Goal: Task Accomplishment & Management: Manage account settings

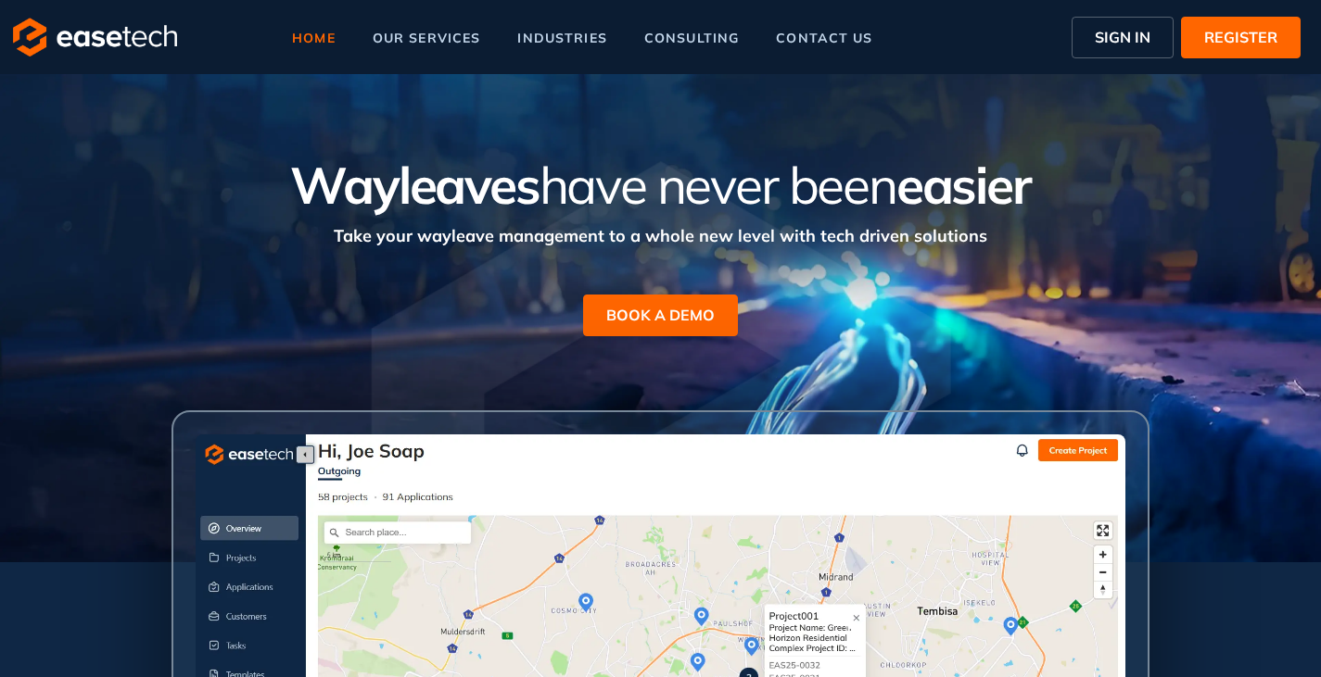
click at [1096, 36] on span "SIGN IN" at bounding box center [1123, 37] width 56 height 22
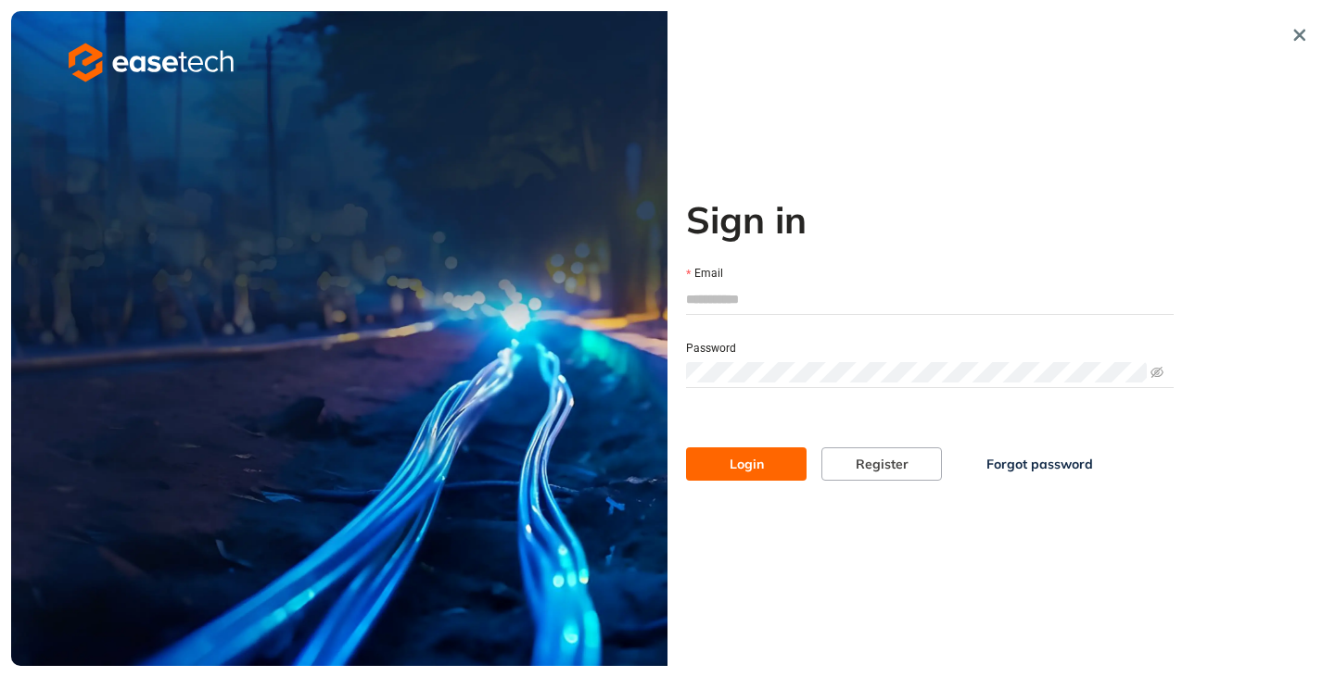
click at [741, 301] on input "Email" at bounding box center [929, 299] width 487 height 28
type input "**********"
click at [734, 458] on span "Login" at bounding box center [746, 464] width 34 height 20
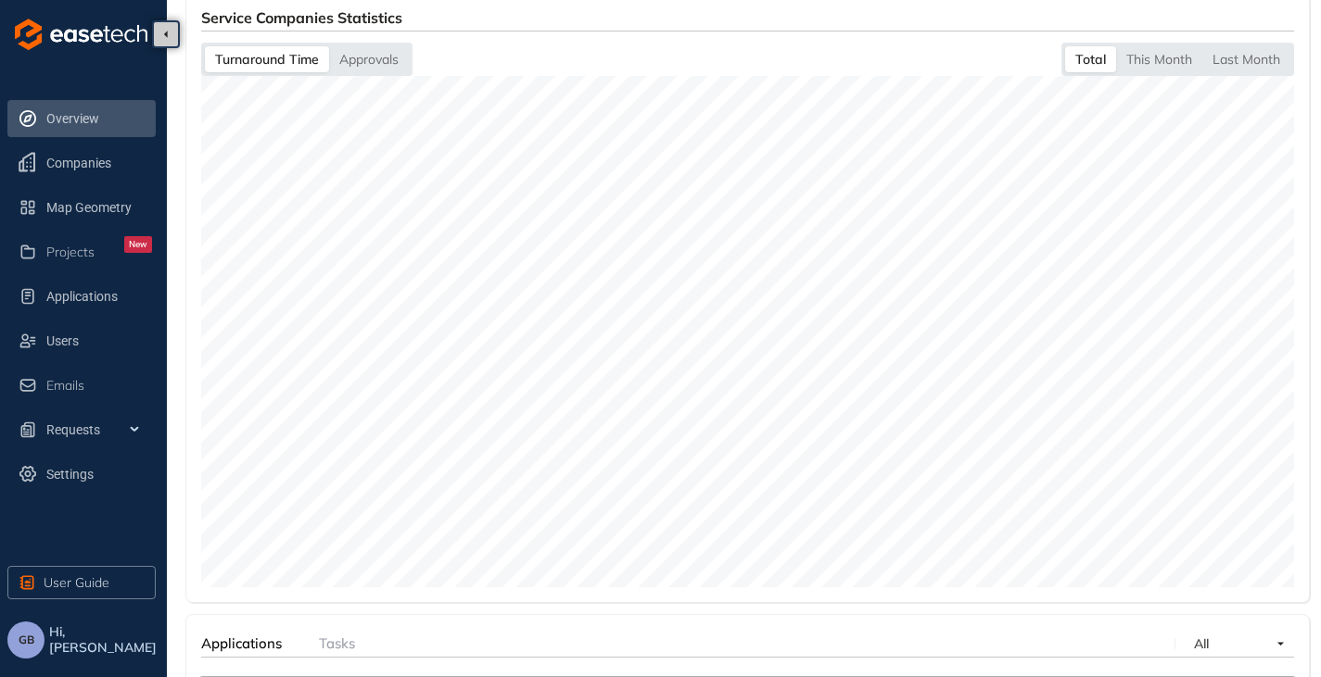
scroll to position [686, 0]
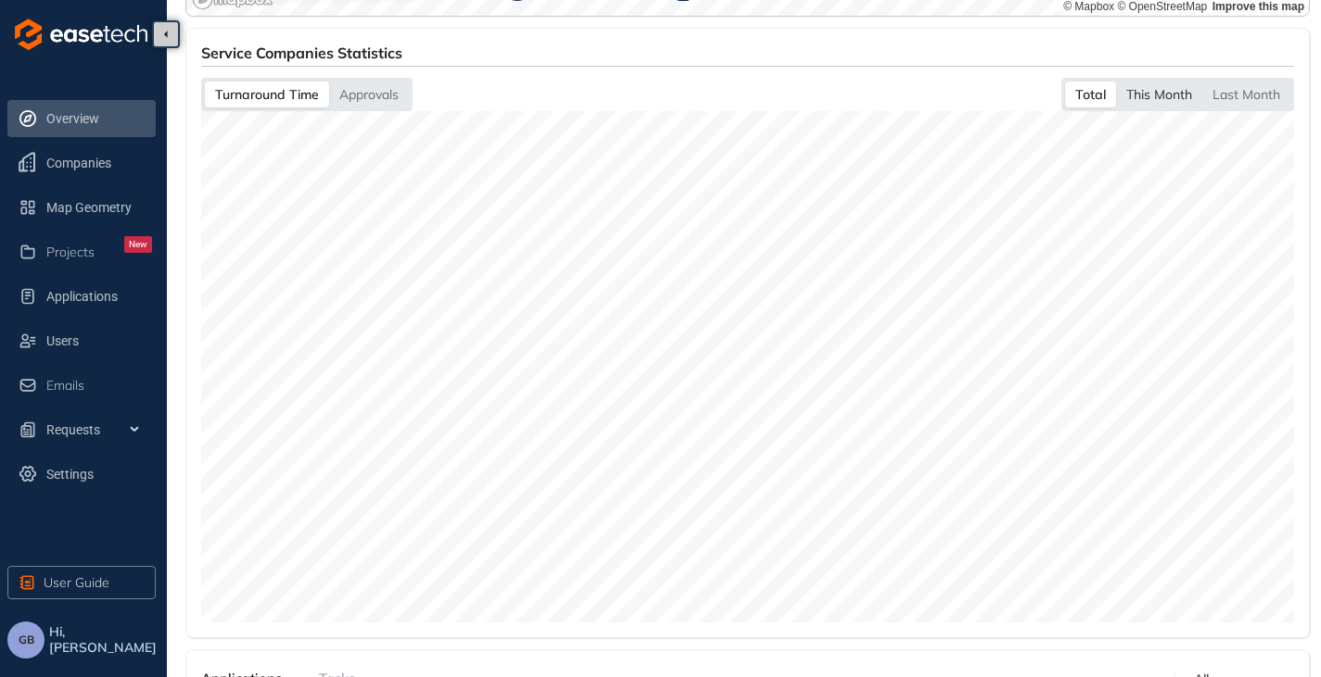
click at [1154, 99] on div "This Month" at bounding box center [1159, 95] width 86 height 26
click at [1251, 91] on div "Last Month" at bounding box center [1246, 95] width 88 height 26
click at [1132, 95] on div "This Month" at bounding box center [1158, 95] width 86 height 26
click at [1092, 85] on div "Total" at bounding box center [1090, 95] width 49 height 26
click at [384, 82] on div "Approvals" at bounding box center [369, 95] width 80 height 26
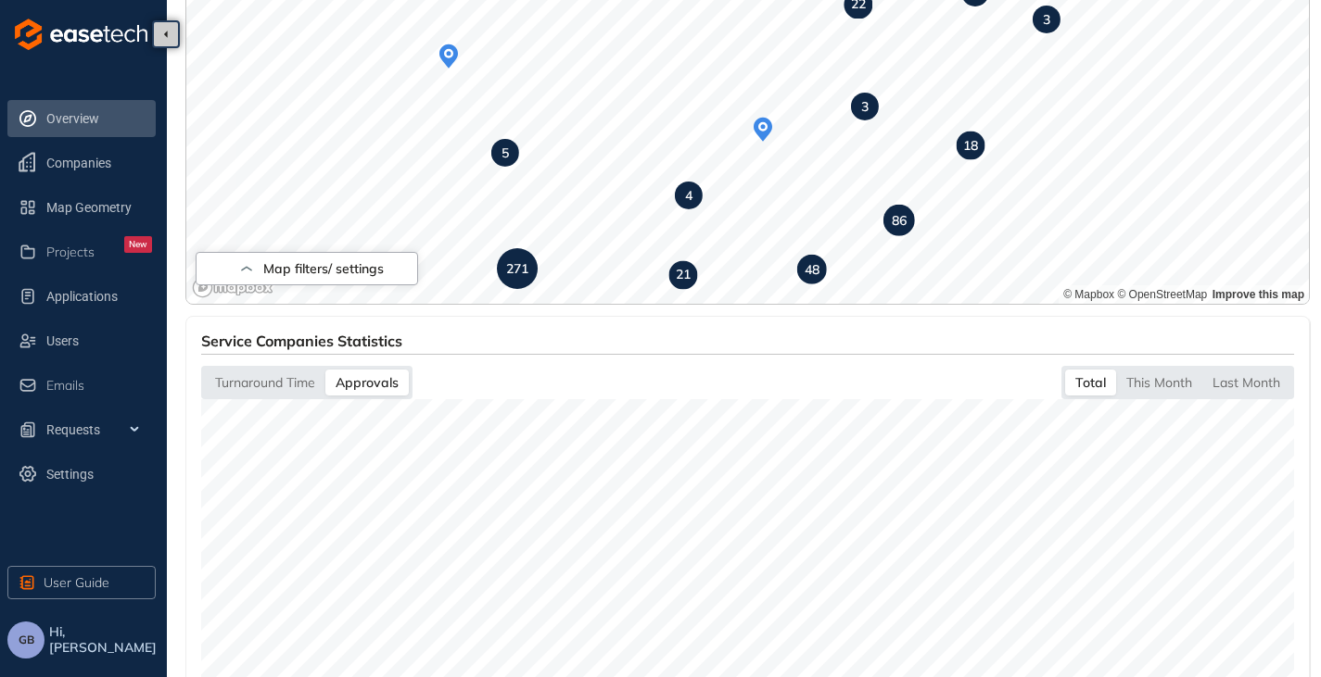
scroll to position [654, 0]
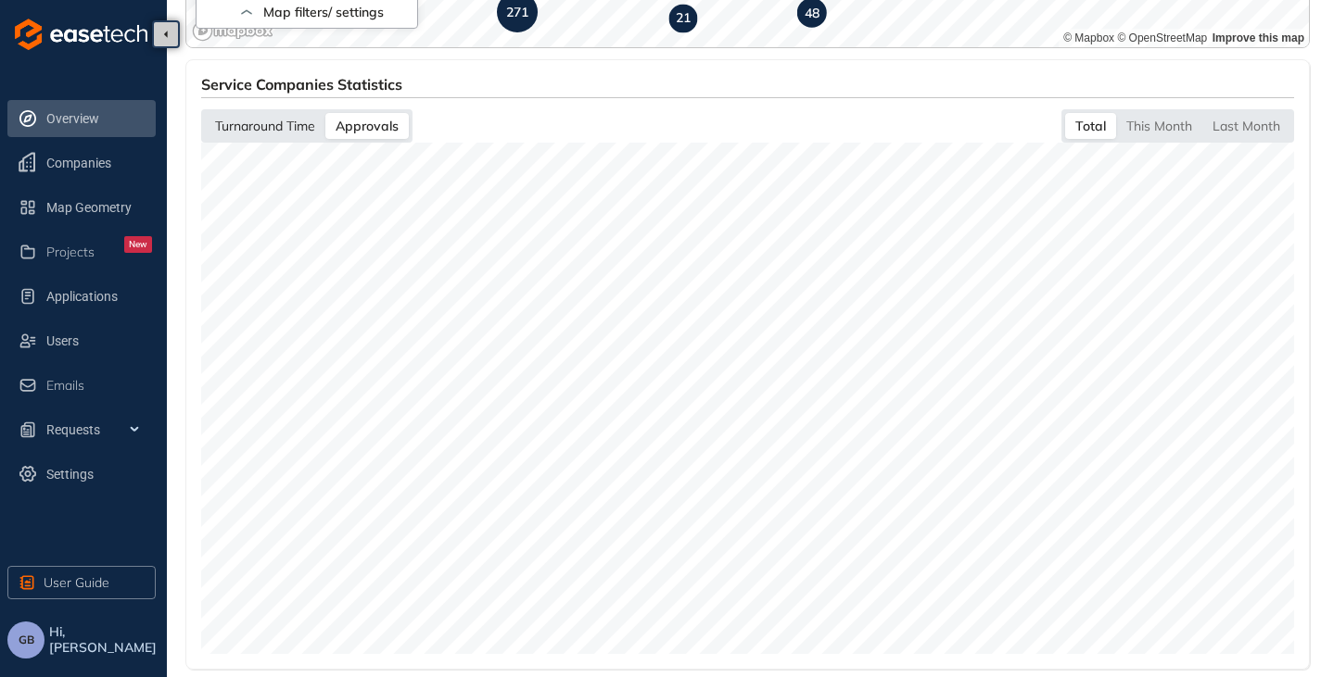
click at [251, 118] on div "Turnaround Time" at bounding box center [265, 126] width 120 height 26
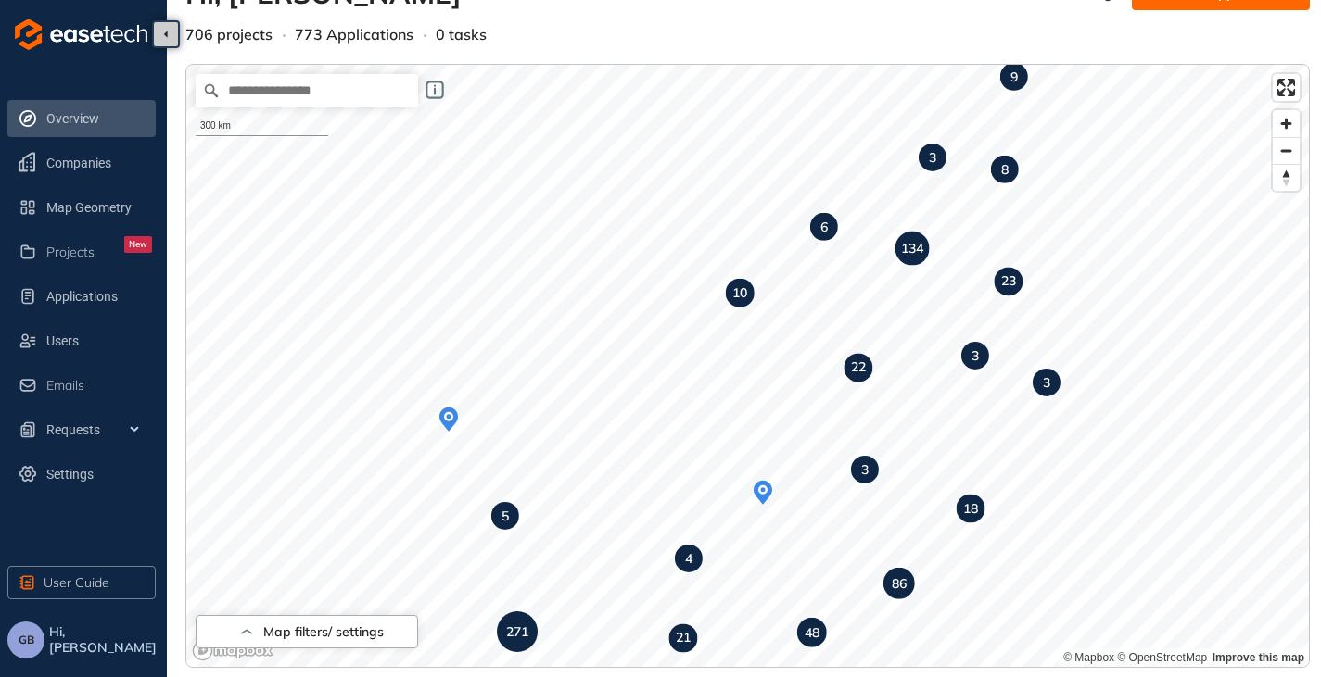
scroll to position [0, 0]
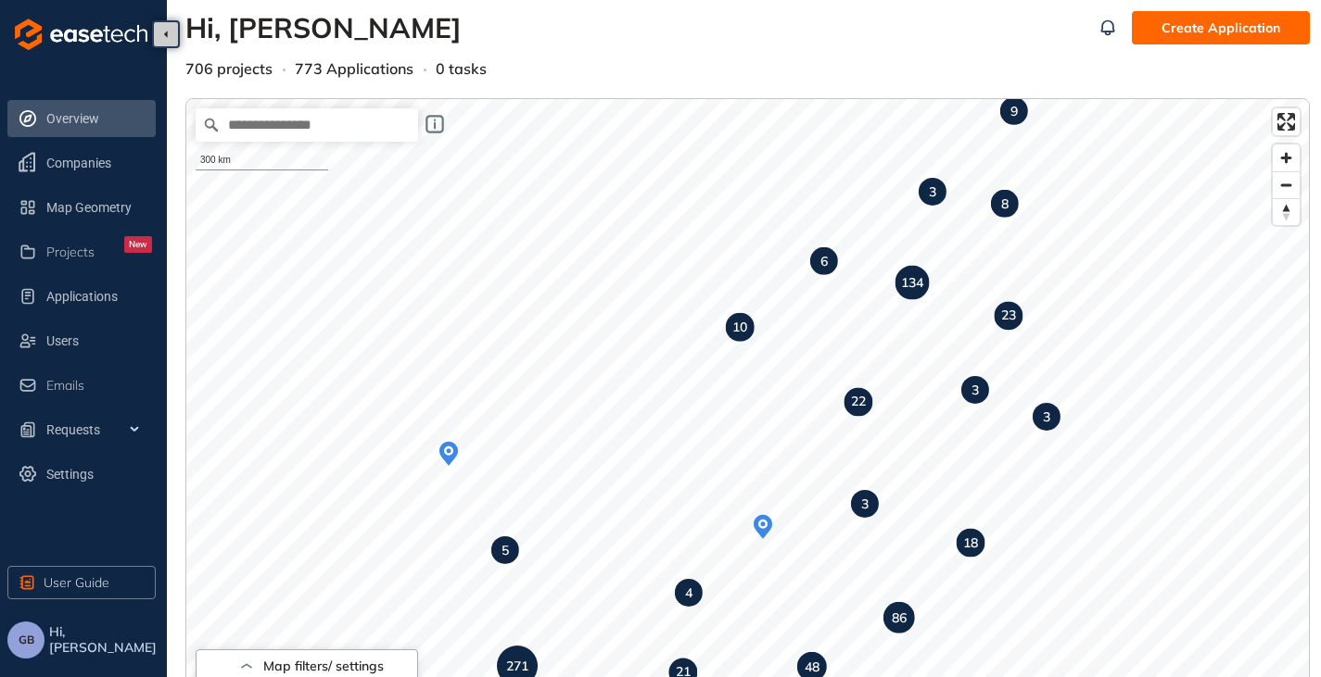
drag, startPoint x: 31, startPoint y: 646, endPoint x: 40, endPoint y: 645, distance: 9.3
click at [31, 646] on span "GB" at bounding box center [27, 640] width 16 height 13
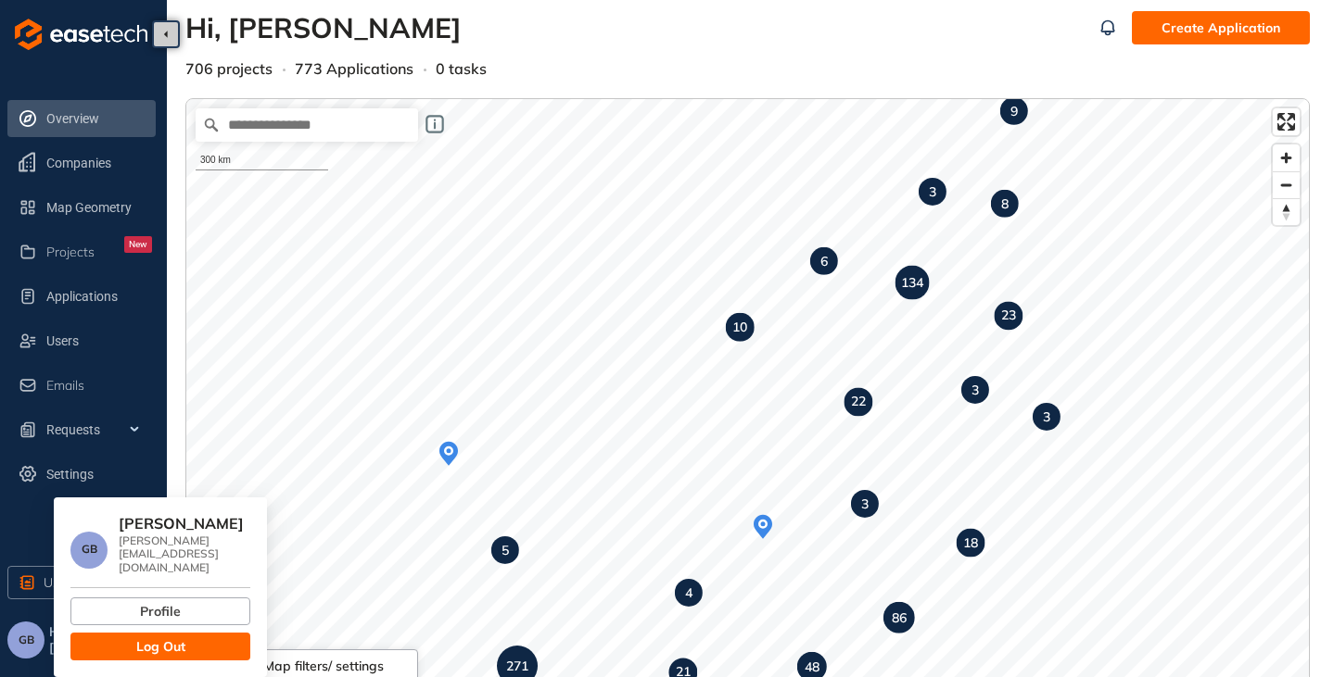
click at [165, 637] on span "Log Out" at bounding box center [160, 647] width 49 height 20
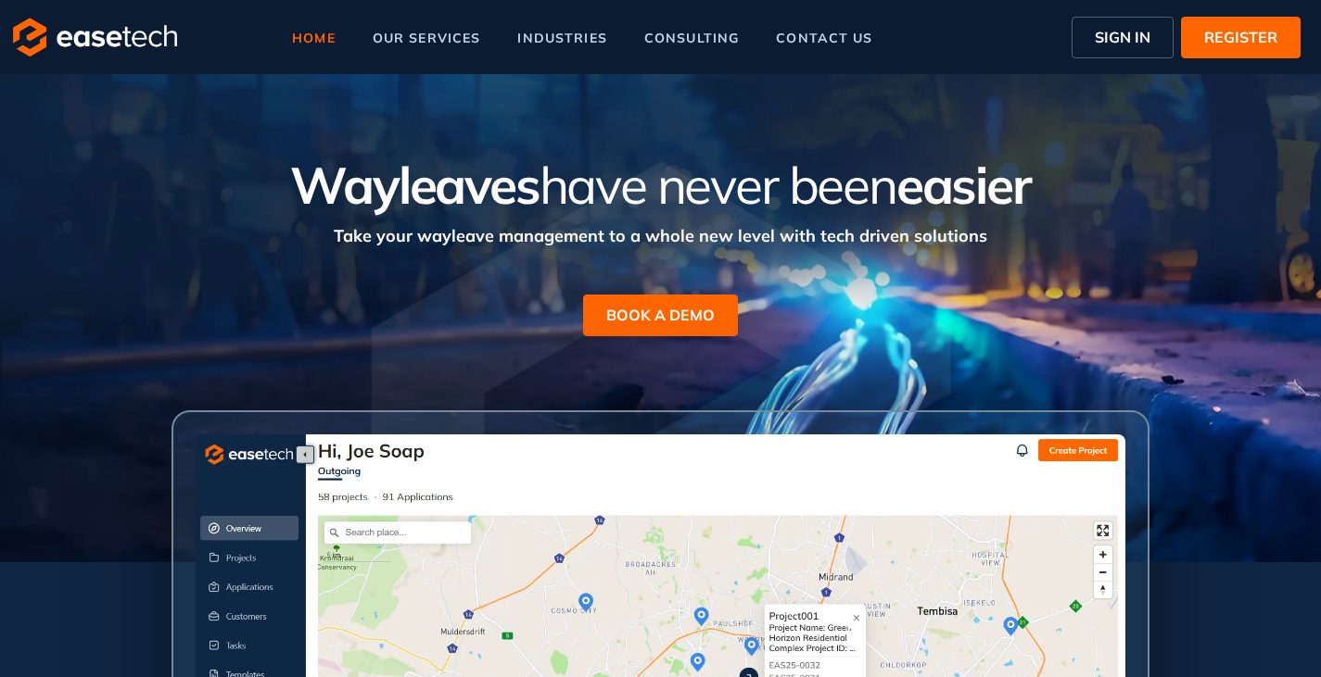
click at [1107, 35] on span "SIGN IN" at bounding box center [1123, 37] width 56 height 22
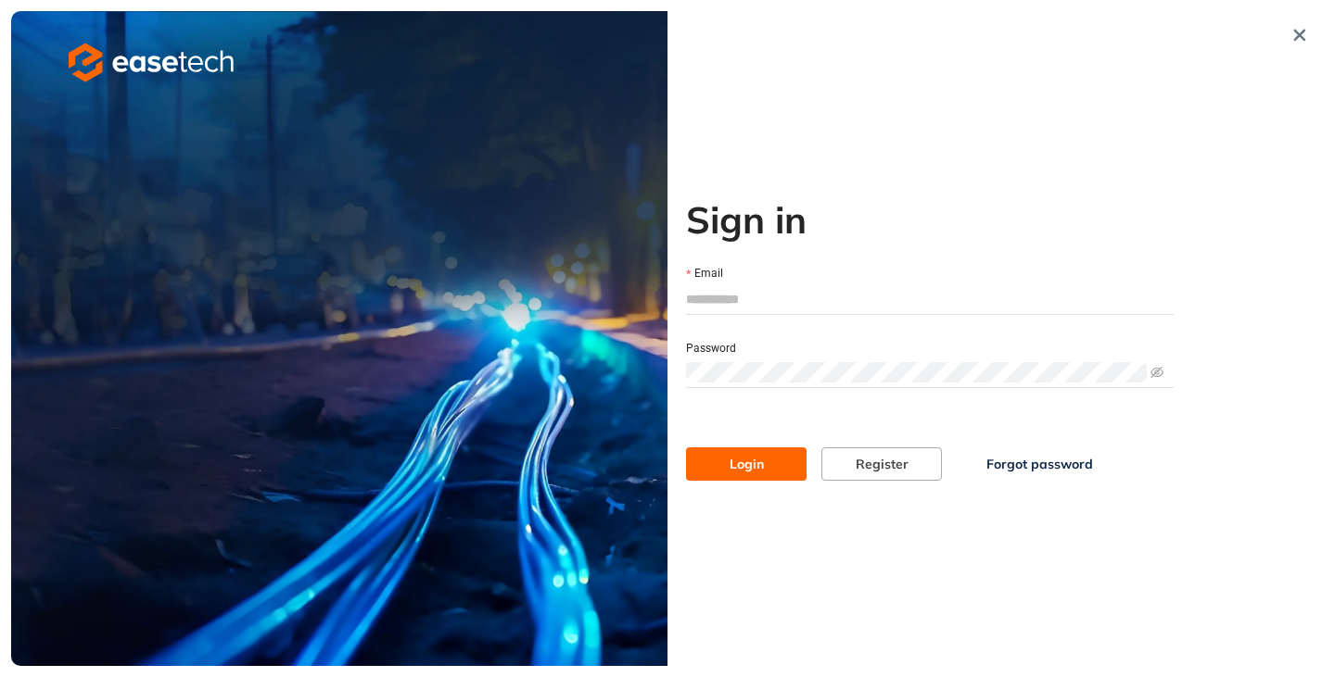
click at [739, 294] on input "Email" at bounding box center [929, 299] width 487 height 28
type input "**********"
click at [726, 451] on button "Login" at bounding box center [746, 464] width 120 height 33
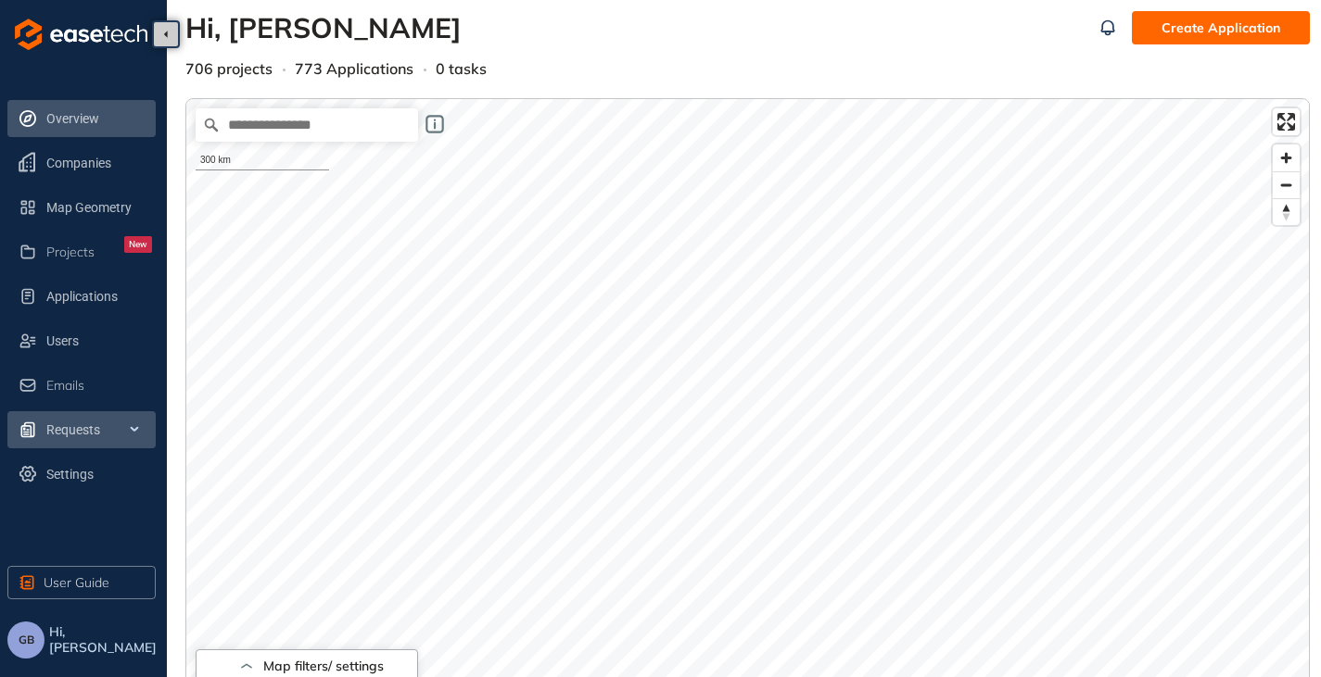
click at [143, 431] on span "Requests" at bounding box center [99, 429] width 106 height 37
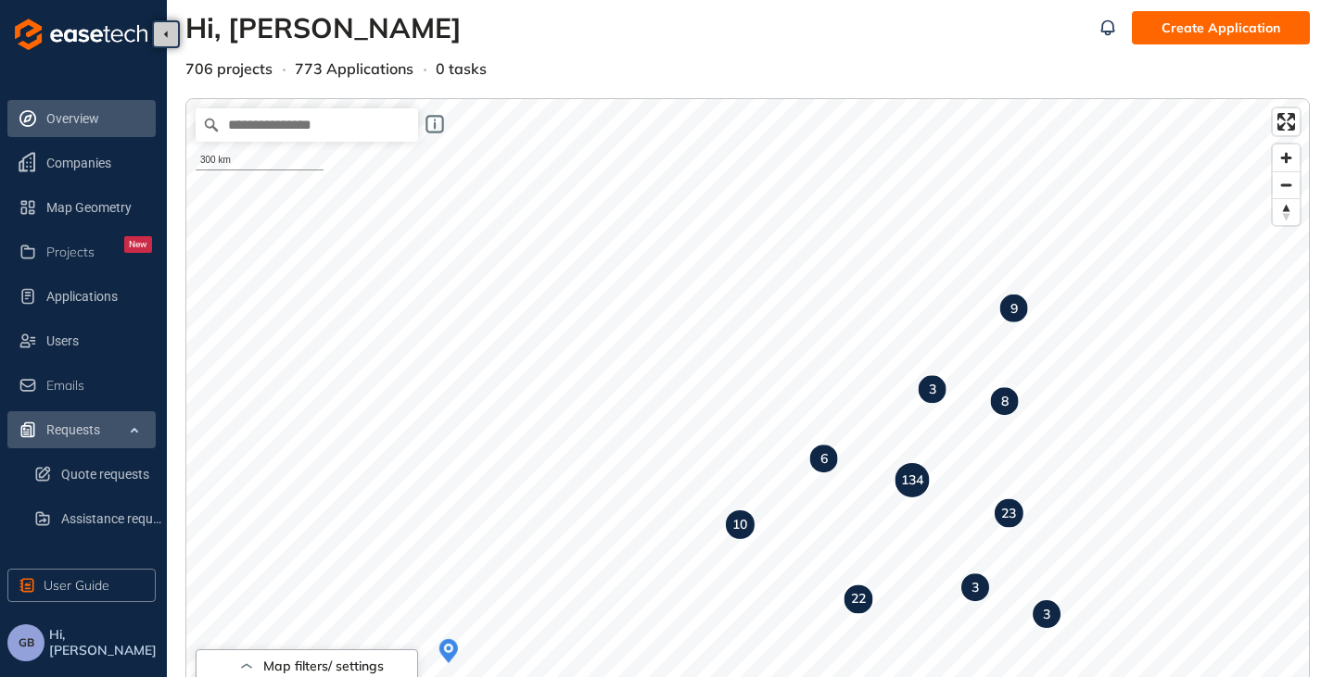
click at [139, 427] on span "Requests" at bounding box center [99, 429] width 106 height 37
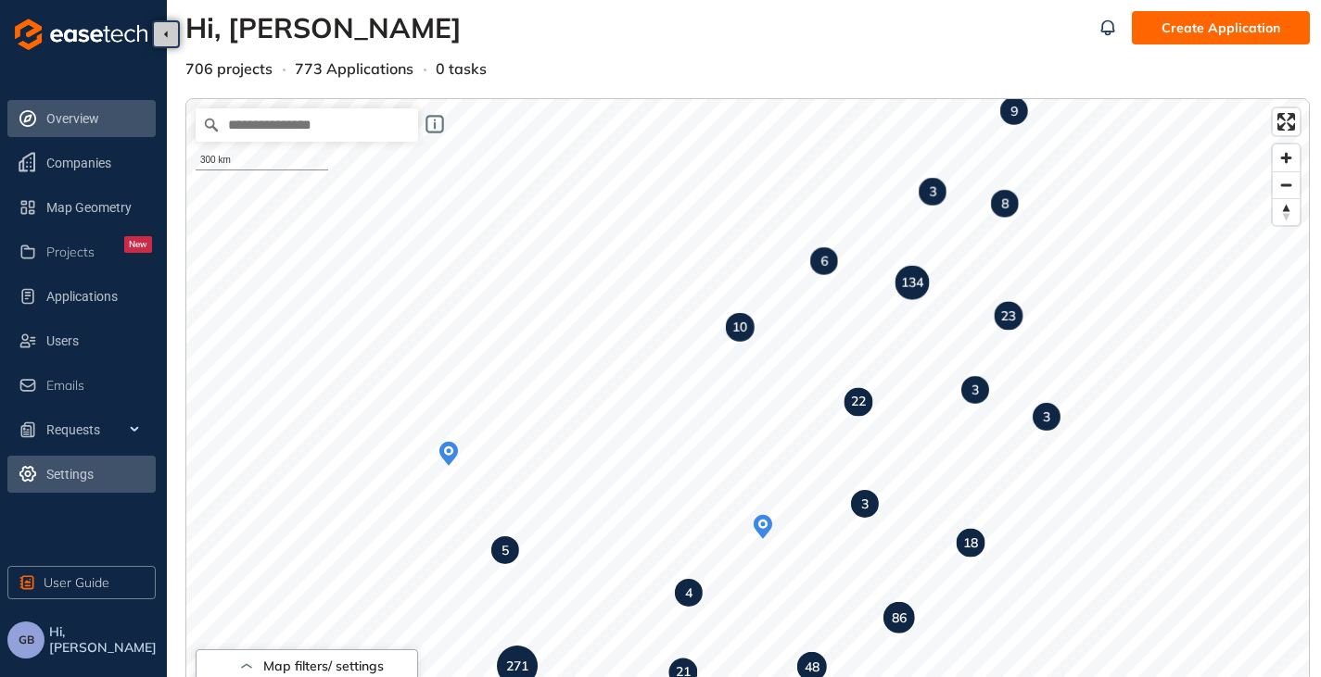
click at [81, 475] on span "Settings" at bounding box center [99, 474] width 106 height 37
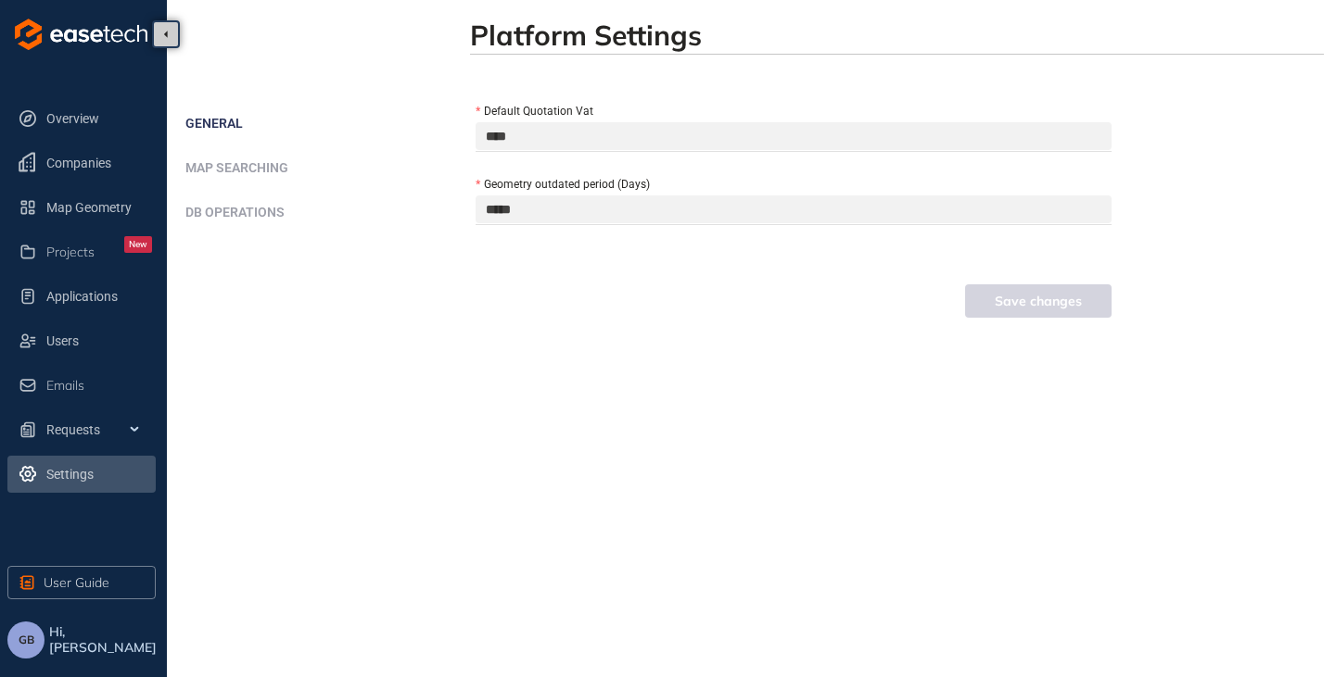
click at [224, 207] on span "DB operations" at bounding box center [234, 212] width 99 height 15
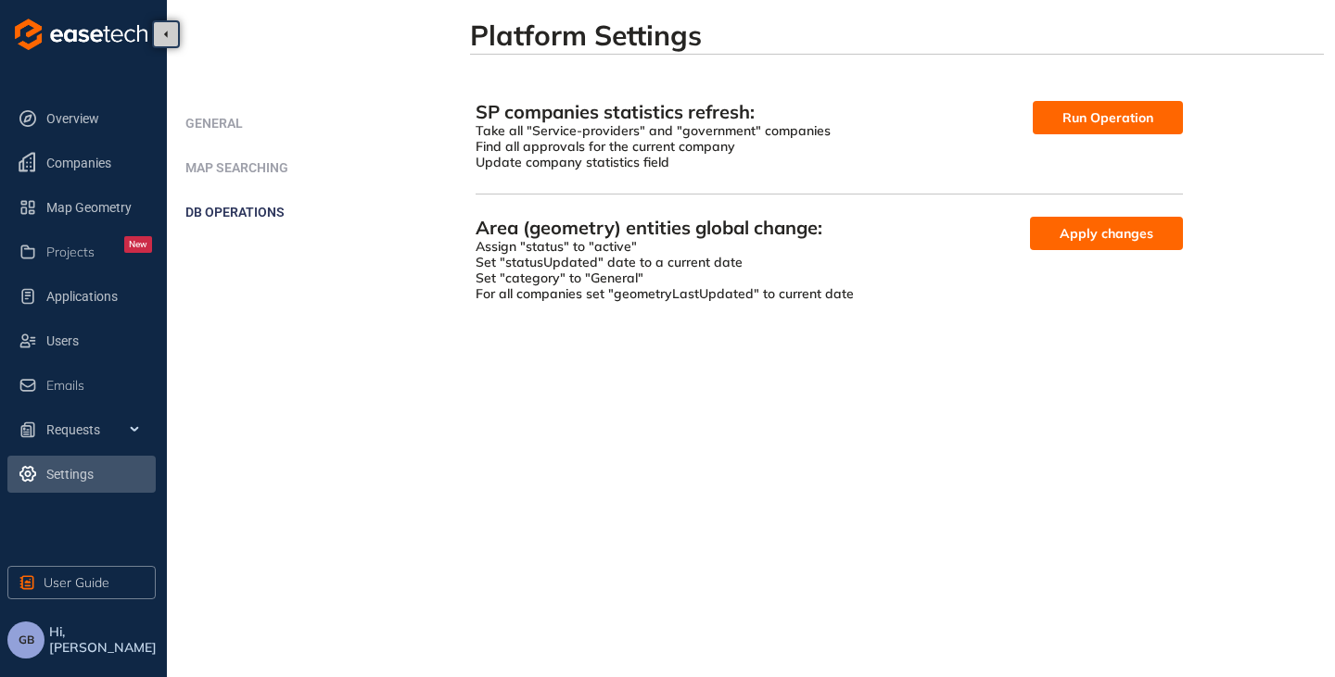
click at [1073, 119] on span "Run Operation" at bounding box center [1107, 118] width 91 height 20
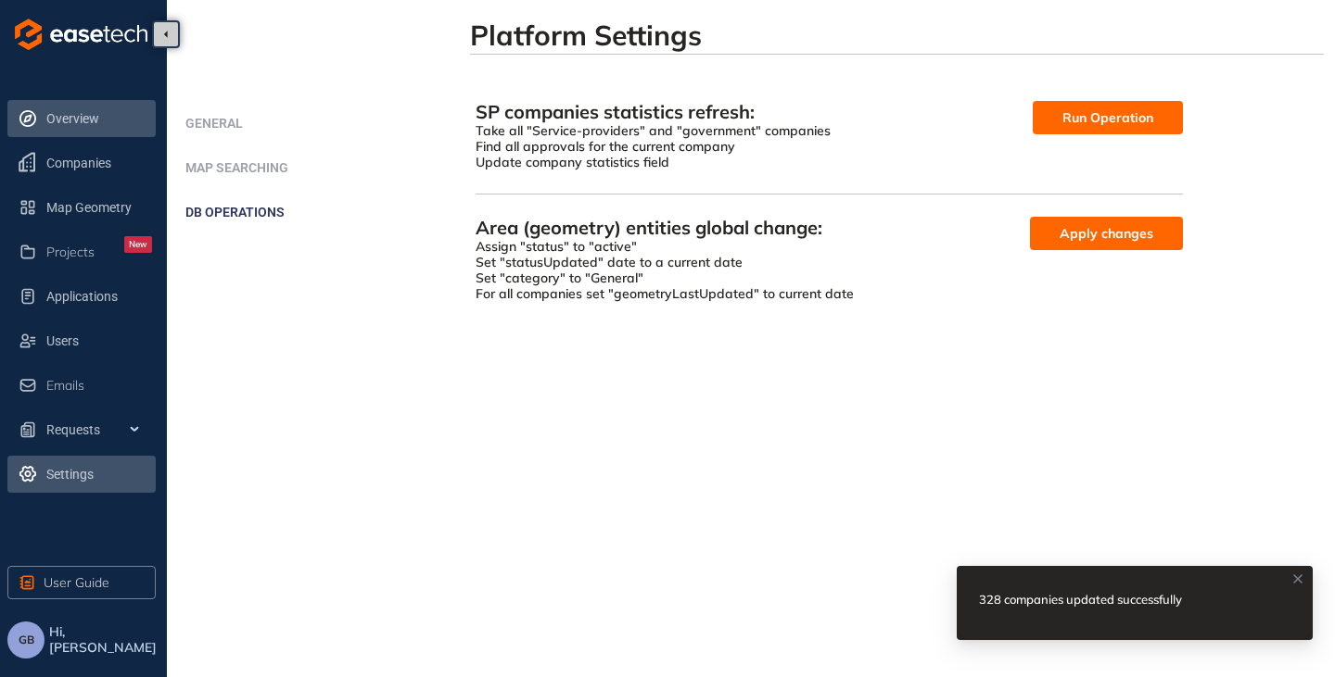
click at [77, 111] on span "Overview" at bounding box center [99, 118] width 106 height 37
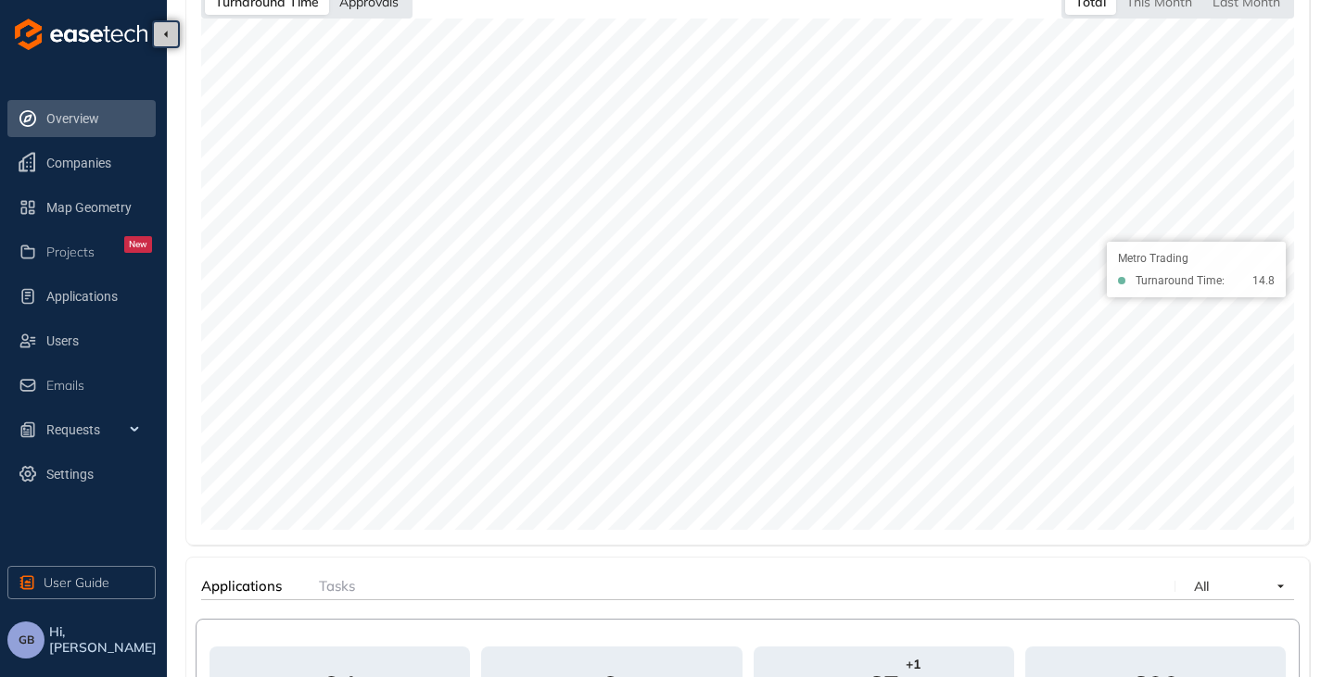
scroll to position [686, 0]
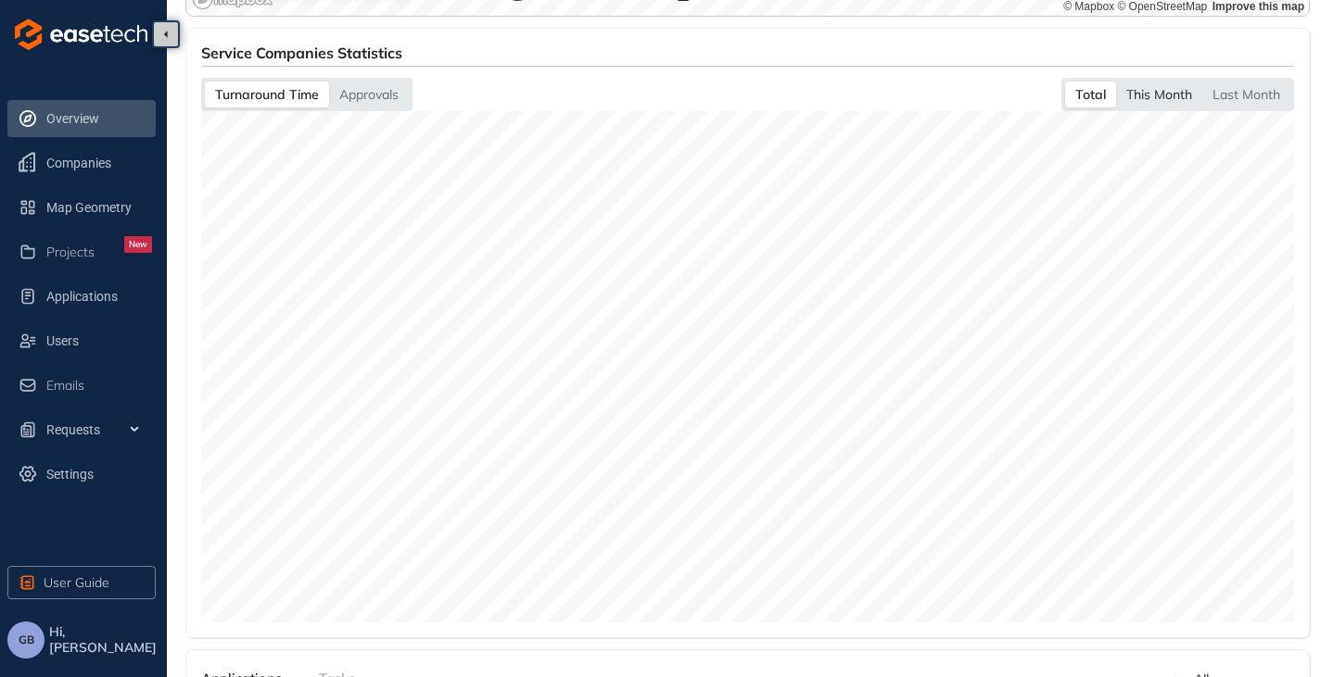
click at [1171, 89] on div "This Month" at bounding box center [1159, 95] width 86 height 26
click at [1078, 87] on div "Total" at bounding box center [1090, 95] width 49 height 26
click at [396, 99] on div "Approvals" at bounding box center [369, 95] width 80 height 26
click at [257, 95] on div "Turnaround Time" at bounding box center [265, 95] width 120 height 26
click at [33, 634] on span "GB" at bounding box center [27, 640] width 16 height 13
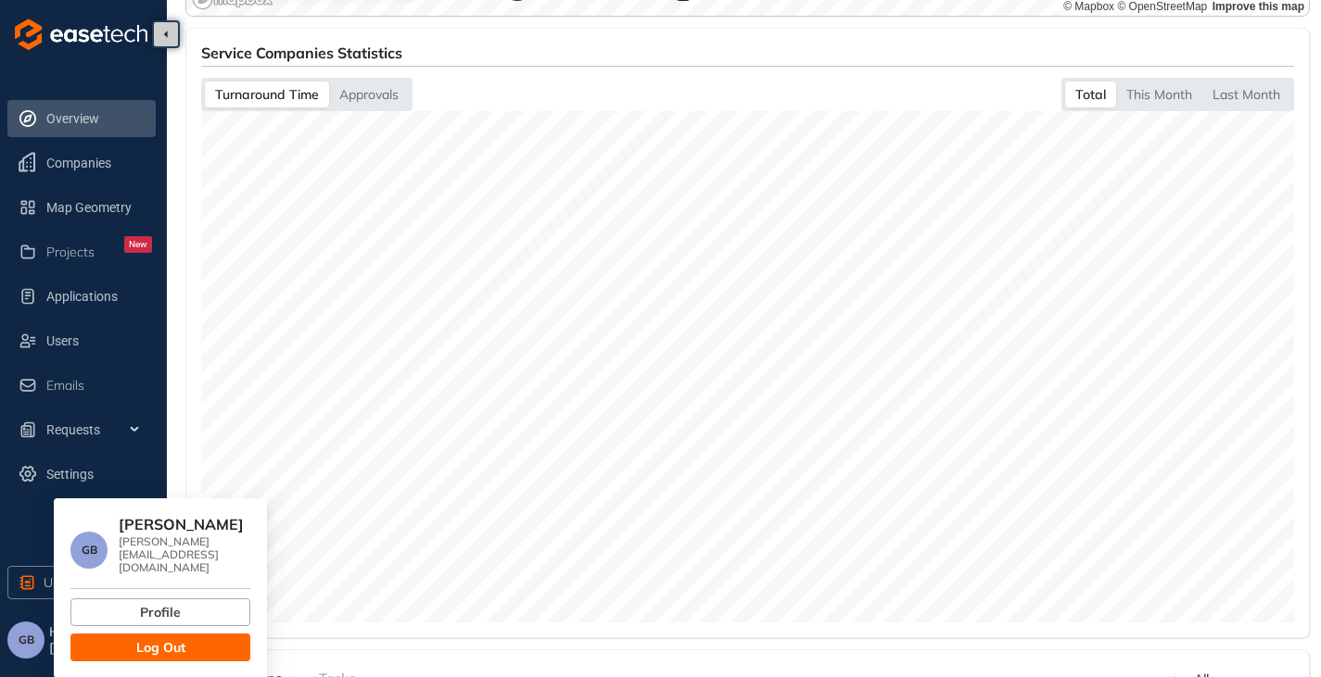
click at [163, 638] on span "Log Out" at bounding box center [160, 648] width 49 height 20
